Goal: Answer question/provide support

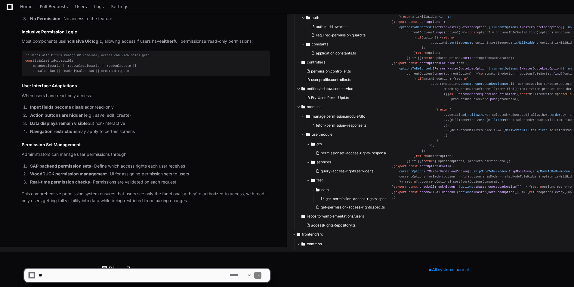
scroll to position [3428, 0]
click at [117, 274] on textarea at bounding box center [133, 275] width 191 height 13
type textarea "*"
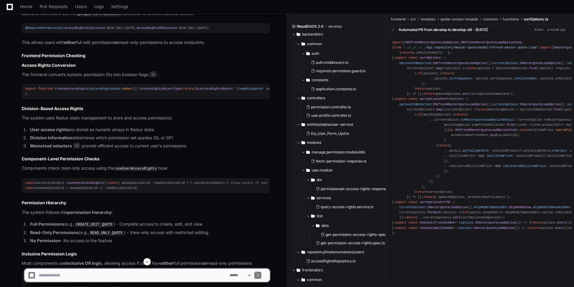
scroll to position [3027, 0]
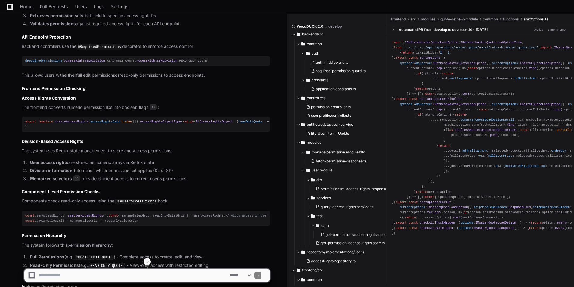
click at [70, 123] on span "createAccessRights" at bounding box center [71, 122] width 33 height 4
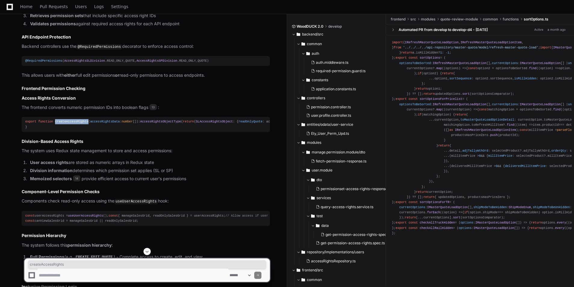
copy span "createAccessRights"
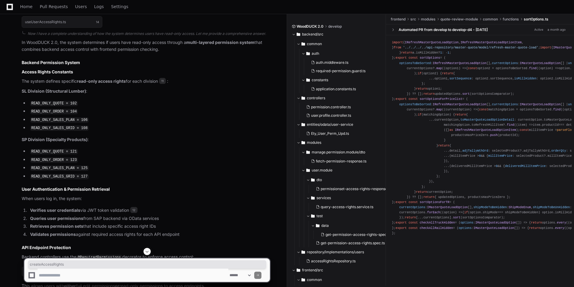
scroll to position [2786, 0]
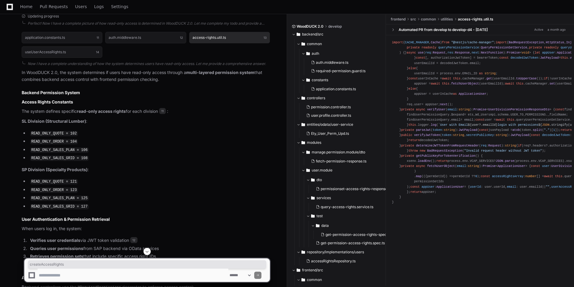
click at [215, 43] on button "access-rights.util.ts 13" at bounding box center [229, 37] width 81 height 11
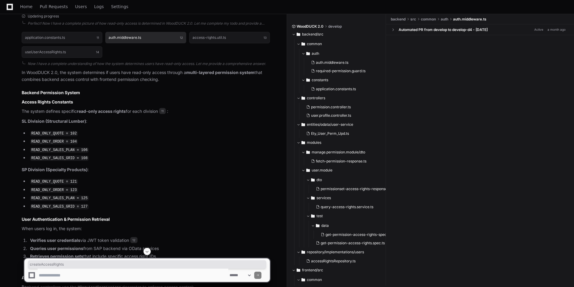
scroll to position [0, 0]
click at [154, 43] on button "auth.middleware.ts 12" at bounding box center [145, 37] width 81 height 11
click at [50, 58] on button "useUserAccessRights.ts 14" at bounding box center [62, 51] width 81 height 11
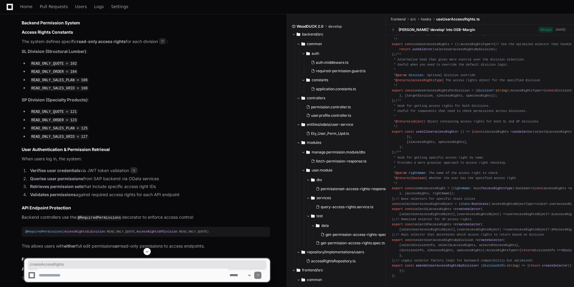
scroll to position [2866, 0]
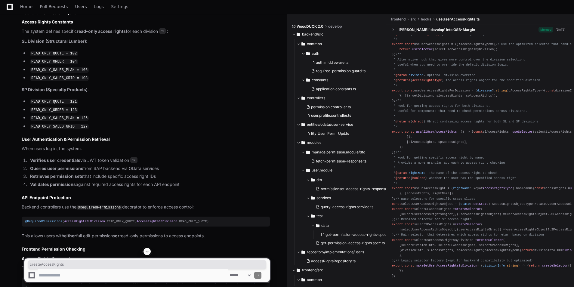
click at [113, 274] on textarea at bounding box center [133, 275] width 191 height 13
type textarea "**********"
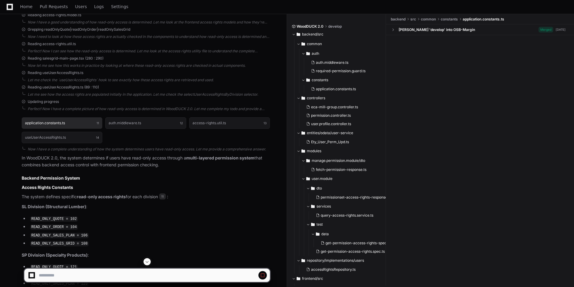
scroll to position [0, 0]
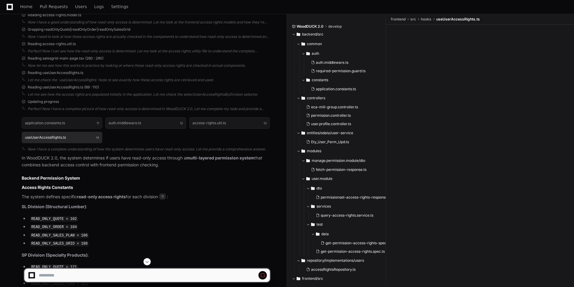
click at [51, 143] on button "useUserAccessRights.ts 14" at bounding box center [62, 137] width 81 height 11
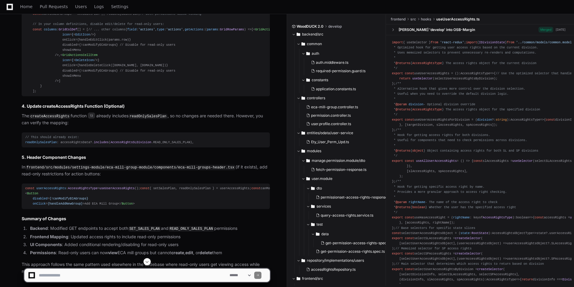
scroll to position [3927, 0]
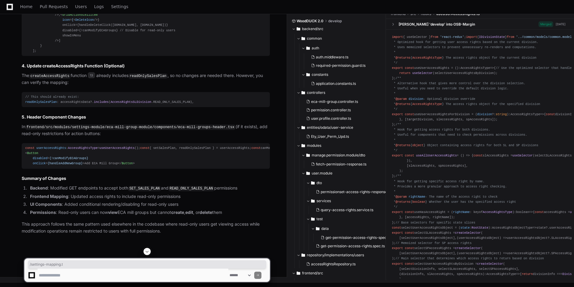
drag, startPoint x: 110, startPoint y: 147, endPoint x: 147, endPoint y: 147, distance: 37.3
copy code "/settings-mapping.t"
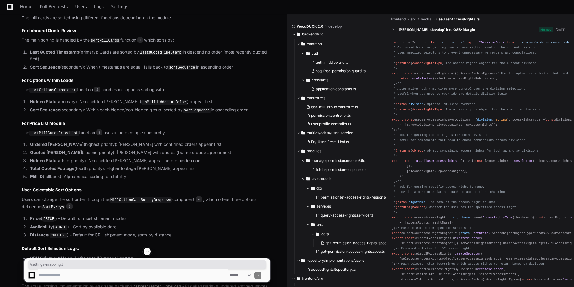
scroll to position [361, 0]
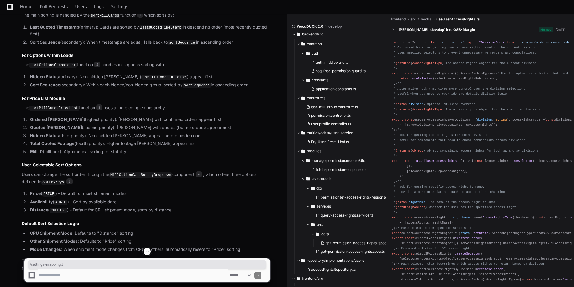
click at [60, 274] on textarea at bounding box center [133, 275] width 191 height 13
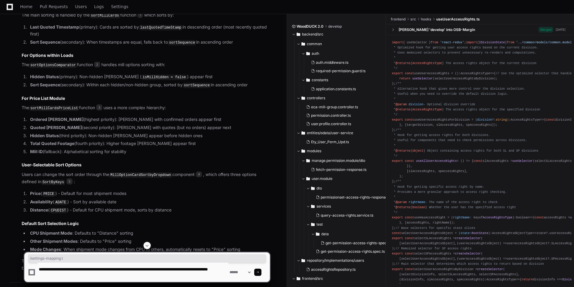
type textarea "**********"
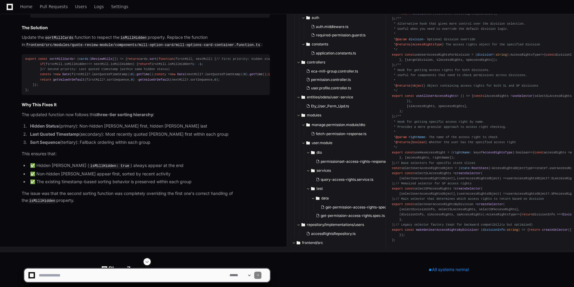
scroll to position [4811, 0]
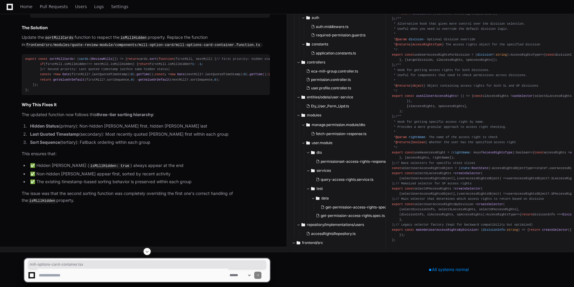
drag, startPoint x: 93, startPoint y: 197, endPoint x: 156, endPoint y: 199, distance: 62.3
copy code "mill-options-card-container.tsx"
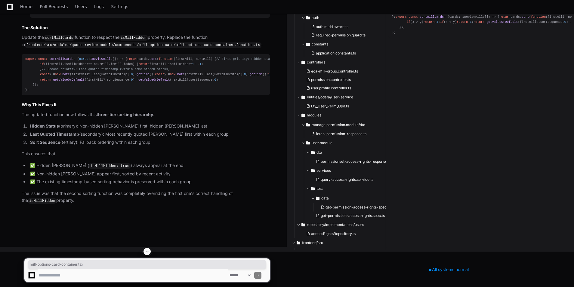
scroll to position [4971, 0]
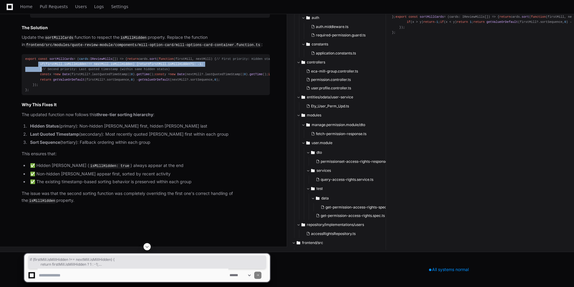
drag, startPoint x: 47, startPoint y: 155, endPoint x: 37, endPoint y: 145, distance: 13.6
click at [37, 93] on div "export const sortMillCards = ( cards : IReviewMills [] ) => { return cards. sor…" at bounding box center [145, 75] width 241 height 36
copy div "if (firstMill. isMillHidden !== nextMill. isMillHidden ) { return firstMill. is…"
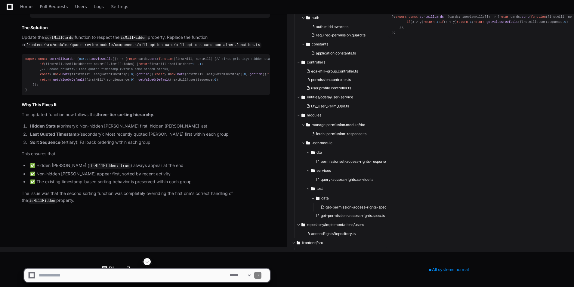
click at [193, 93] on div "export const sortMillCards = ( cards : IReviewMills [] ) => { return cards. sor…" at bounding box center [145, 75] width 241 height 36
click at [72, 276] on textarea at bounding box center [133, 275] width 191 height 13
type textarea "**********"
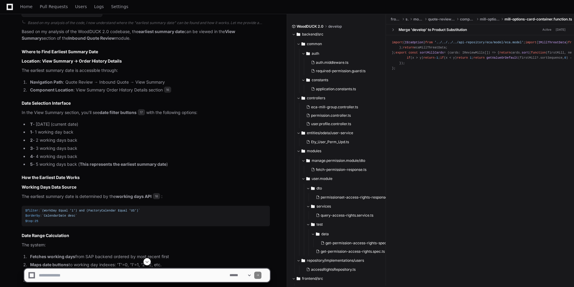
scroll to position [5185, 0]
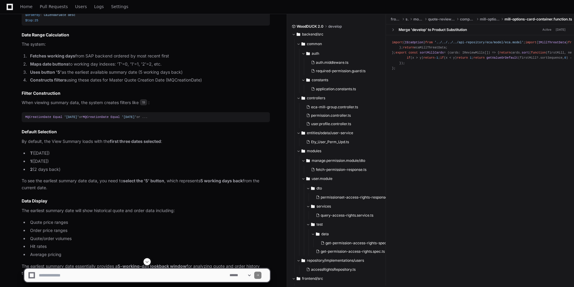
click at [71, 274] on textarea at bounding box center [133, 275] width 191 height 13
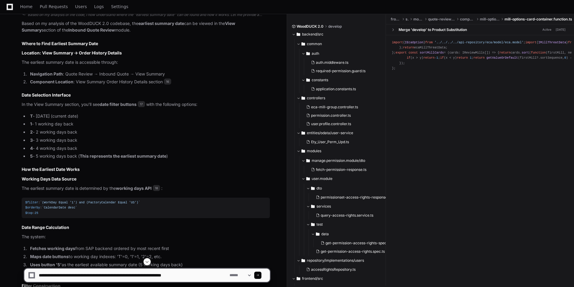
scroll to position [4985, 0]
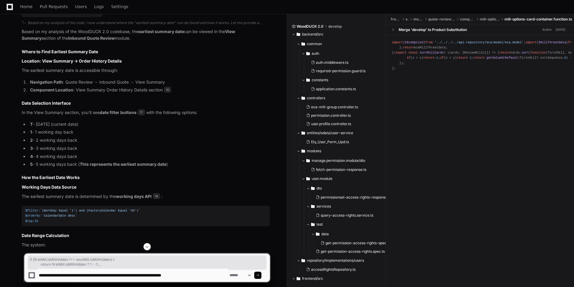
drag, startPoint x: 38, startPoint y: 128, endPoint x: 47, endPoint y: 144, distance: 17.8
copy div "if (firstMill. isMillHidden !== nextMill. isMillHidden ) { return firstMill. is…"
click at [214, 274] on textarea at bounding box center [133, 275] width 191 height 13
paste textarea "**********"
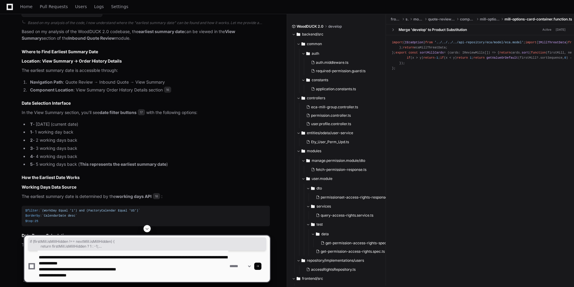
scroll to position [2, 0]
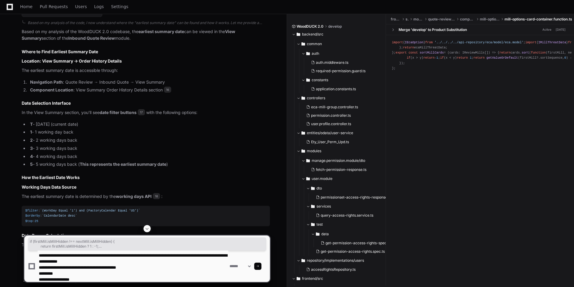
click at [88, 277] on textarea at bounding box center [133, 266] width 191 height 31
paste textarea "**********"
type textarea "**********"
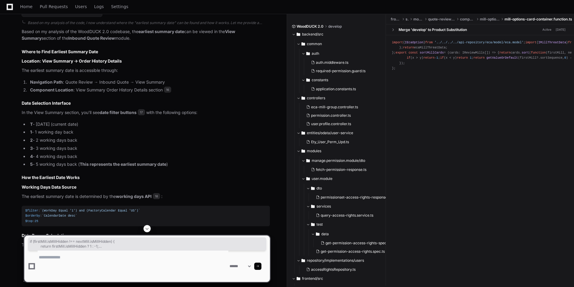
scroll to position [0, 0]
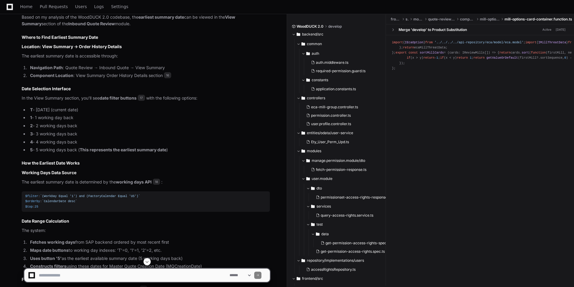
click at [148, 262] on span at bounding box center [147, 261] width 5 height 5
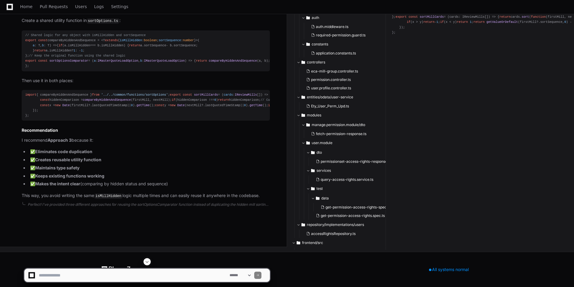
scroll to position [6345, 0]
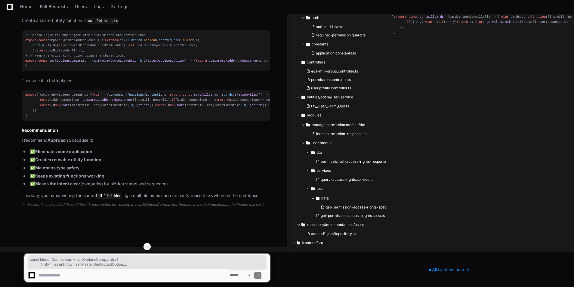
drag, startPoint x: 136, startPoint y: 131, endPoint x: 37, endPoint y: 112, distance: 100.9
copy div "const hiddenComparison = sortOptionsComparator ( firstMill as unknown as IMaste…"
drag, startPoint x: 173, startPoint y: 84, endPoint x: 1, endPoint y: 81, distance: 171.8
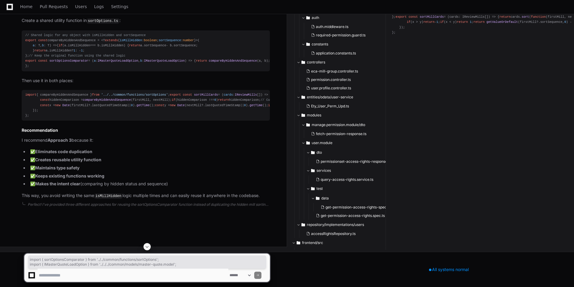
copy div "import { sortOptionsComparator } from '../../common/functions/sortOptions' ; im…"
